Goal: Transaction & Acquisition: Purchase product/service

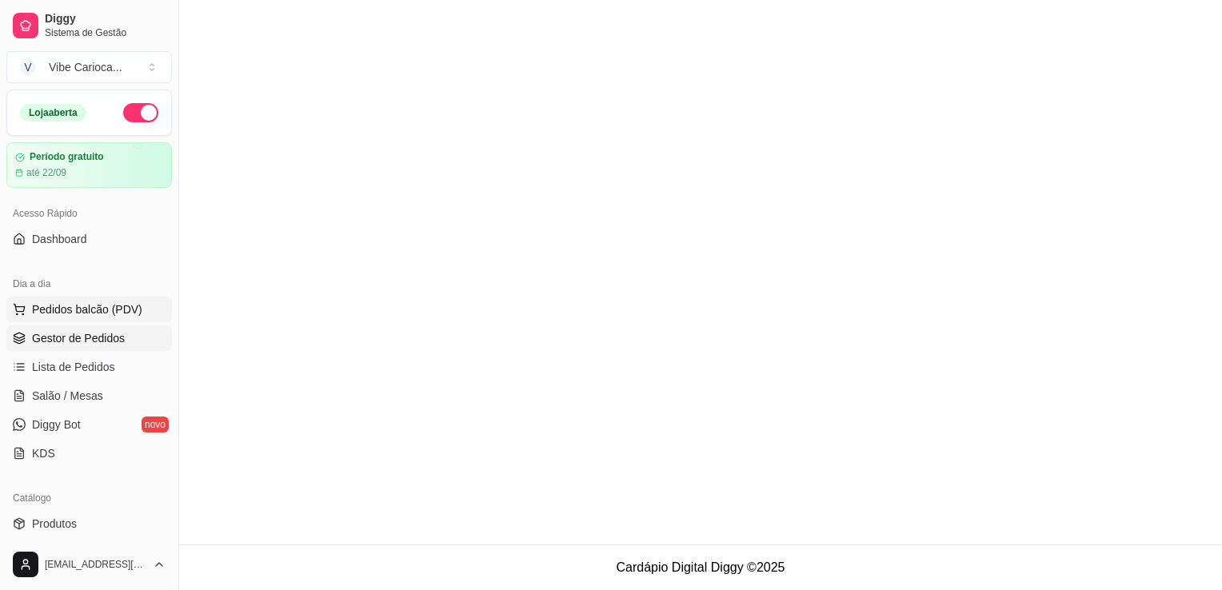
click at [102, 307] on span "Pedidos balcão (PDV)" at bounding box center [87, 310] width 110 height 16
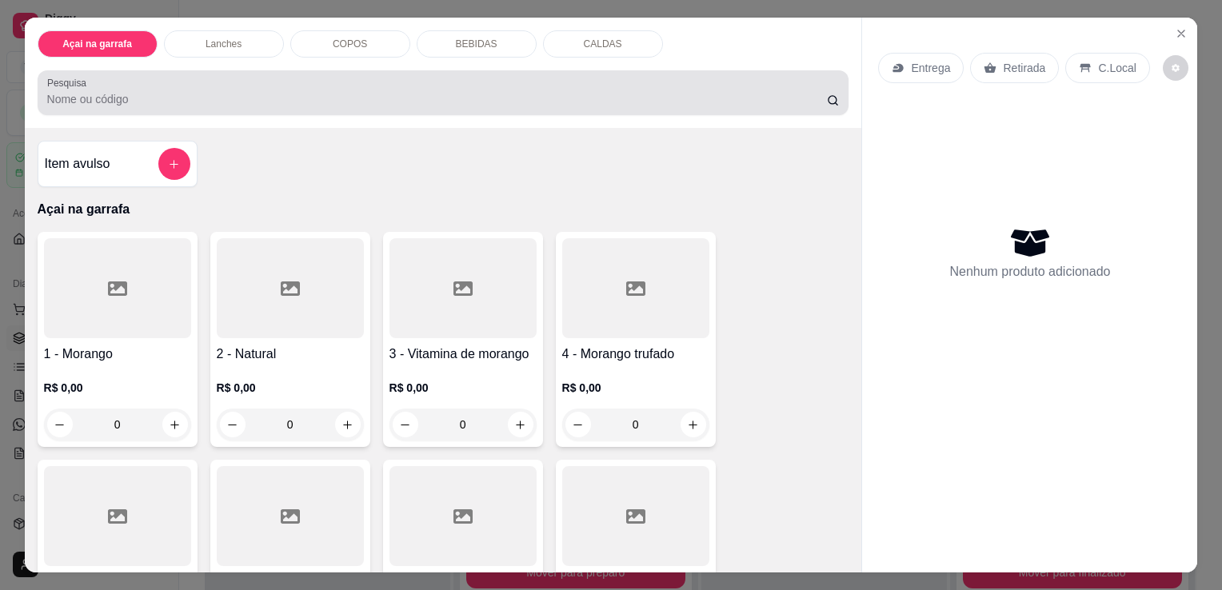
click at [226, 82] on div at bounding box center [443, 93] width 793 height 32
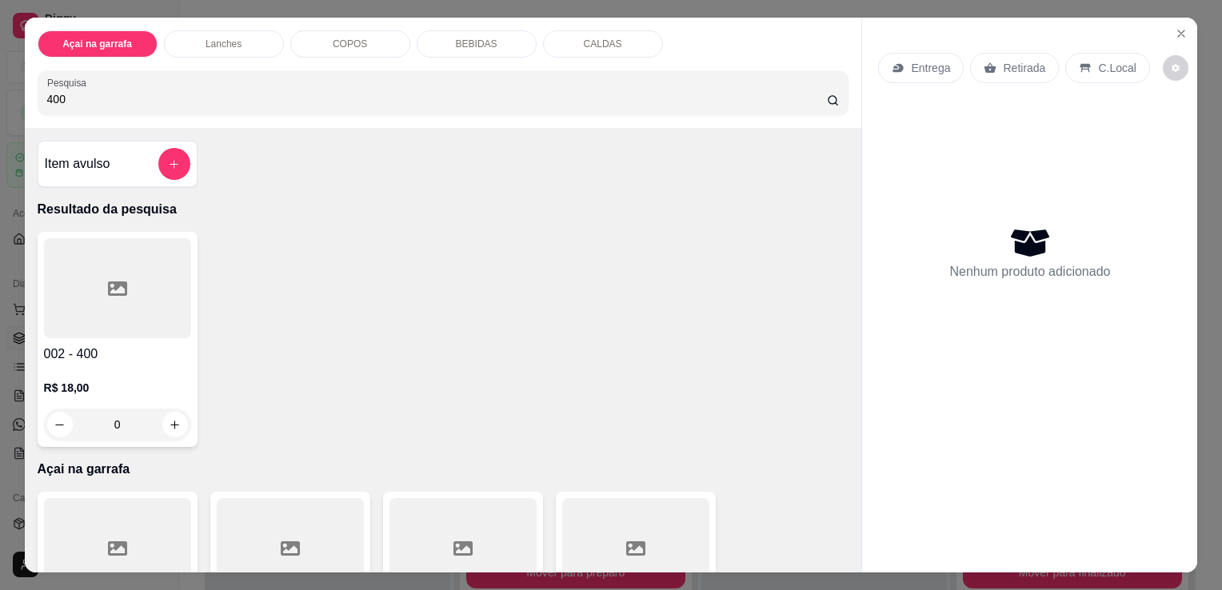
type input "400"
click at [86, 298] on div at bounding box center [117, 288] width 147 height 100
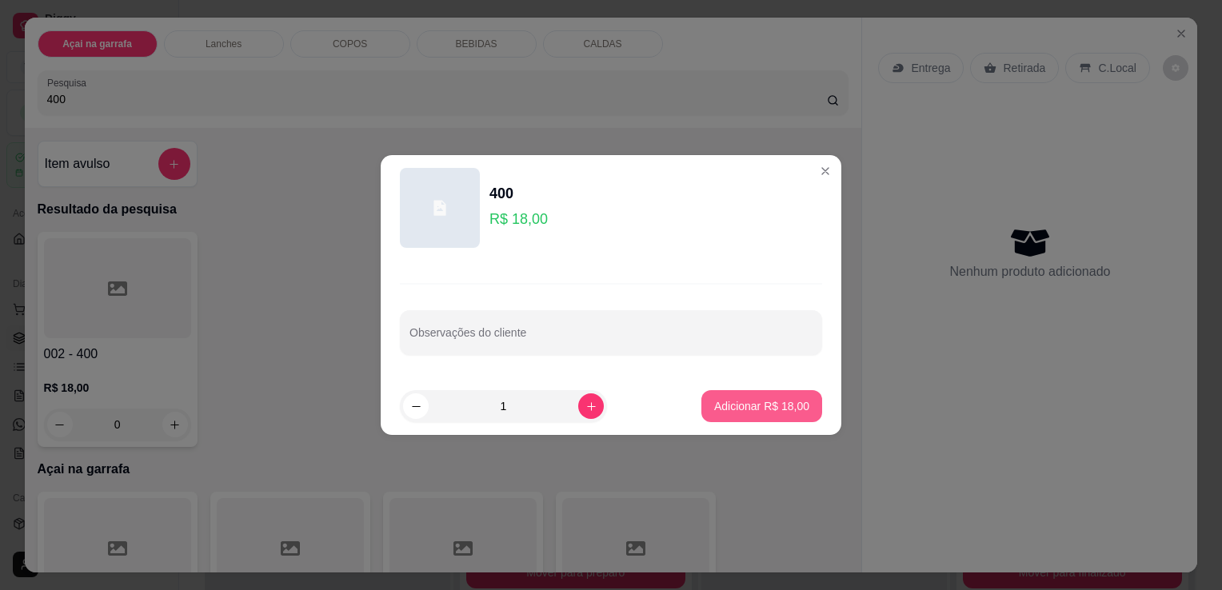
click at [731, 414] on button "Adicionar R$ 18,00" at bounding box center [761, 406] width 121 height 32
type input "1"
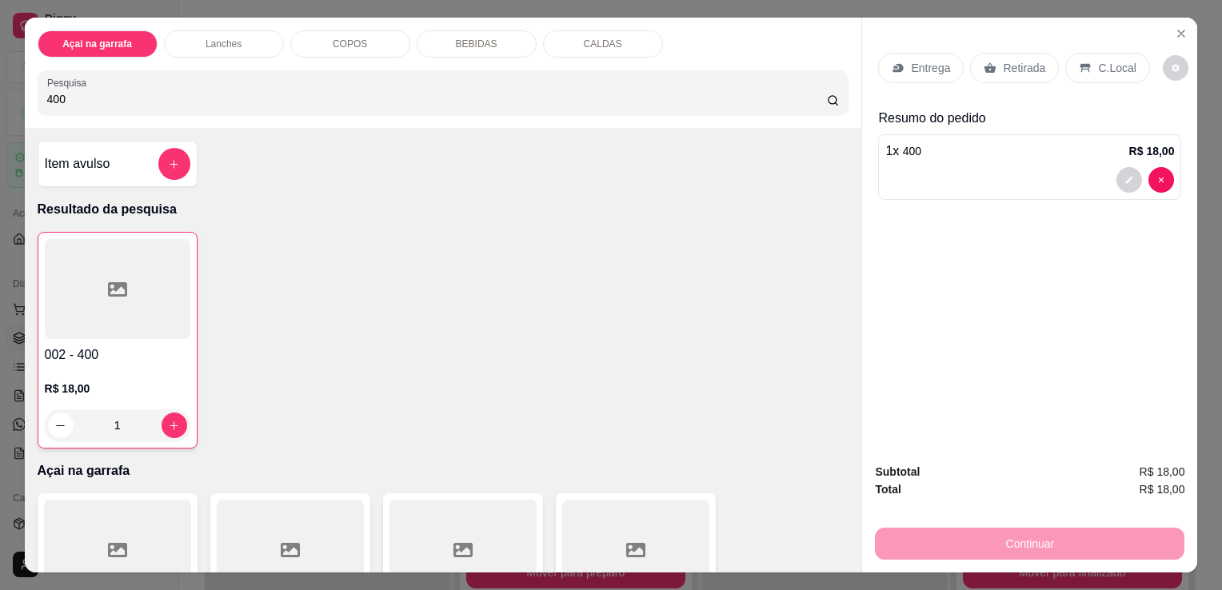
click at [1086, 56] on div "C.Local" at bounding box center [1107, 68] width 84 height 30
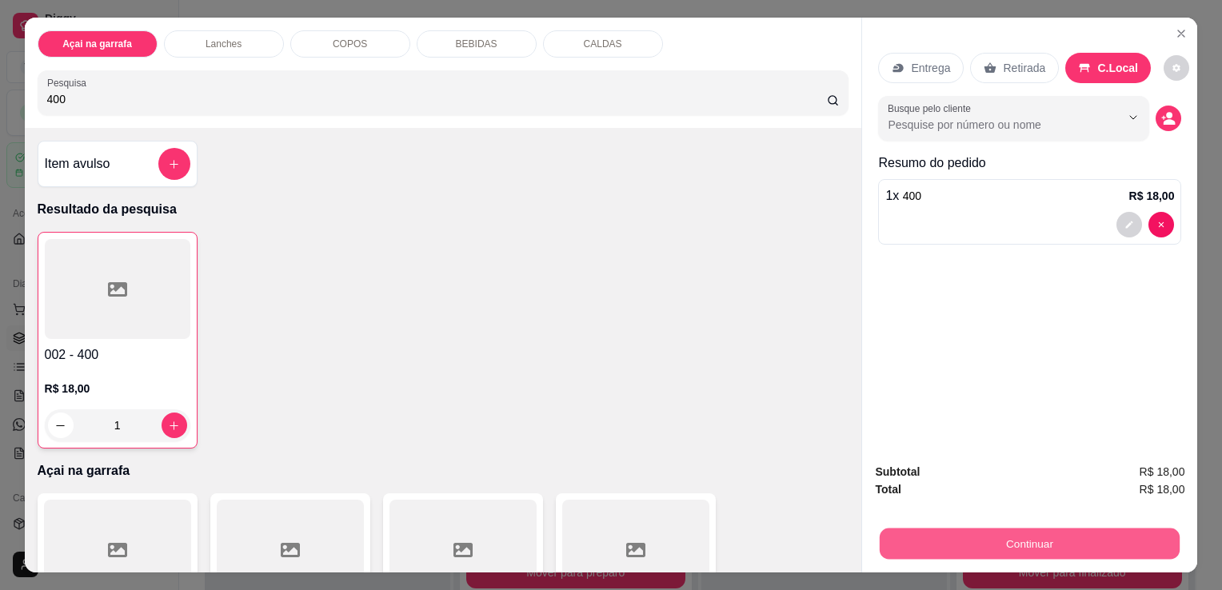
click at [919, 532] on button "Continuar" at bounding box center [1030, 543] width 300 height 31
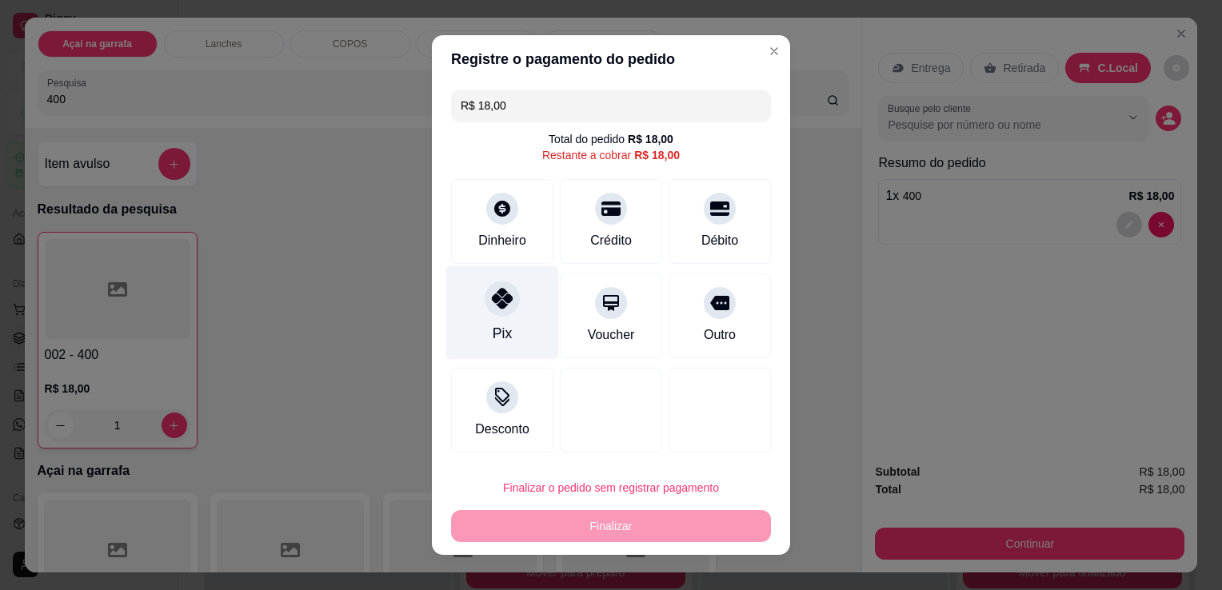
click at [485, 306] on div at bounding box center [502, 298] width 35 height 35
type input "R$ 0,00"
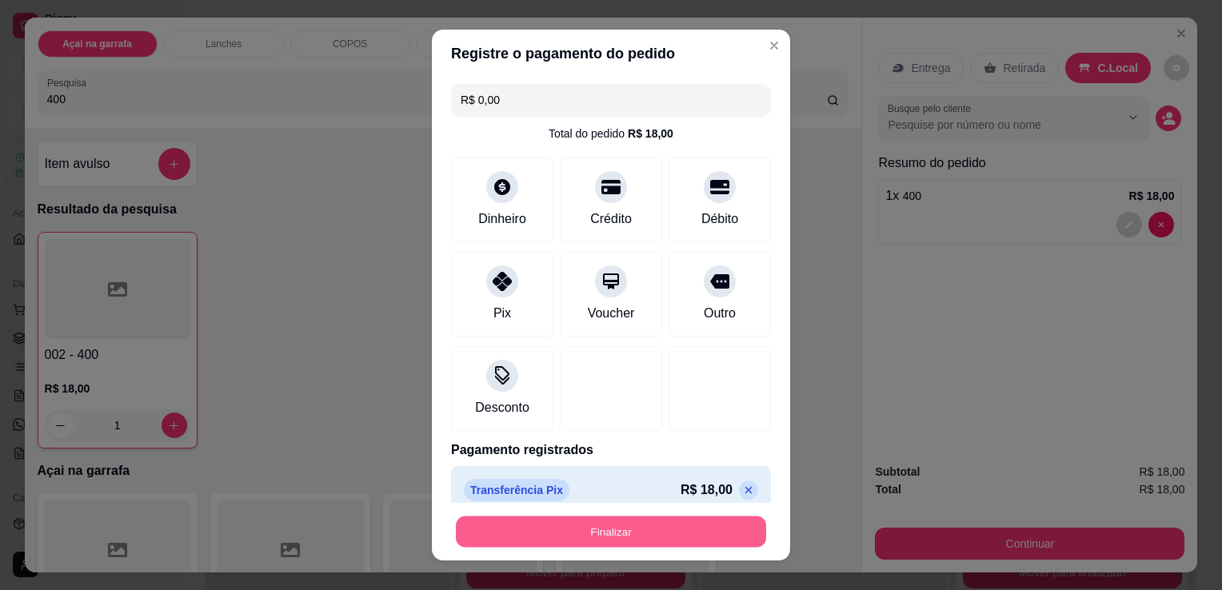
click at [569, 533] on button "Finalizar" at bounding box center [611, 532] width 310 height 31
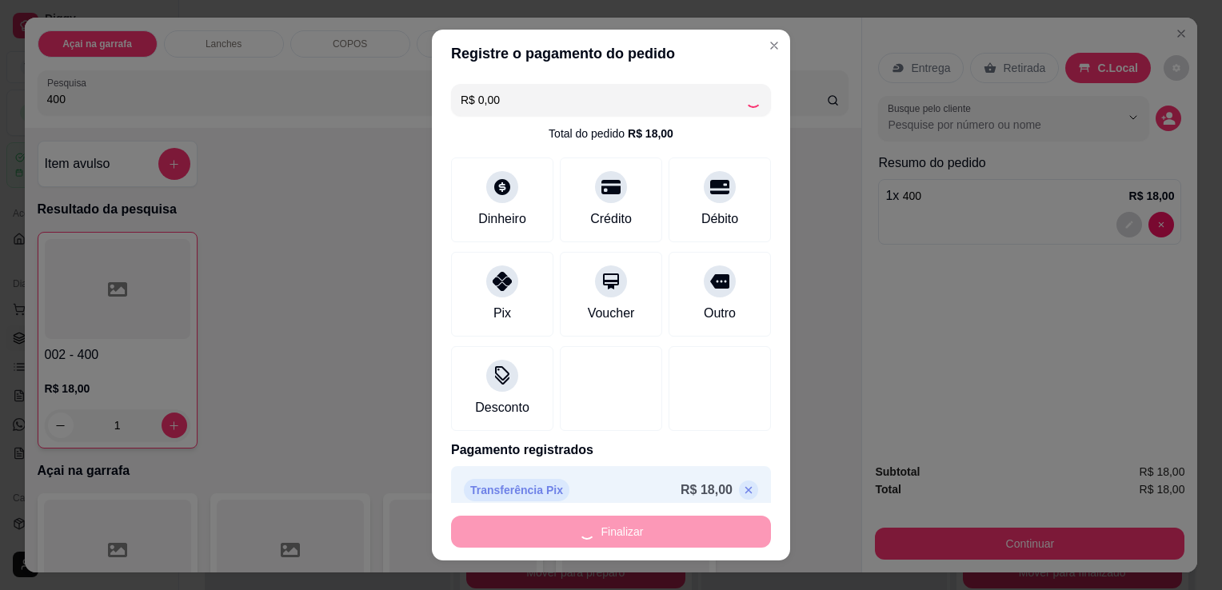
type input "0"
type input "-R$ 18,00"
